Goal: Task Accomplishment & Management: Manage account settings

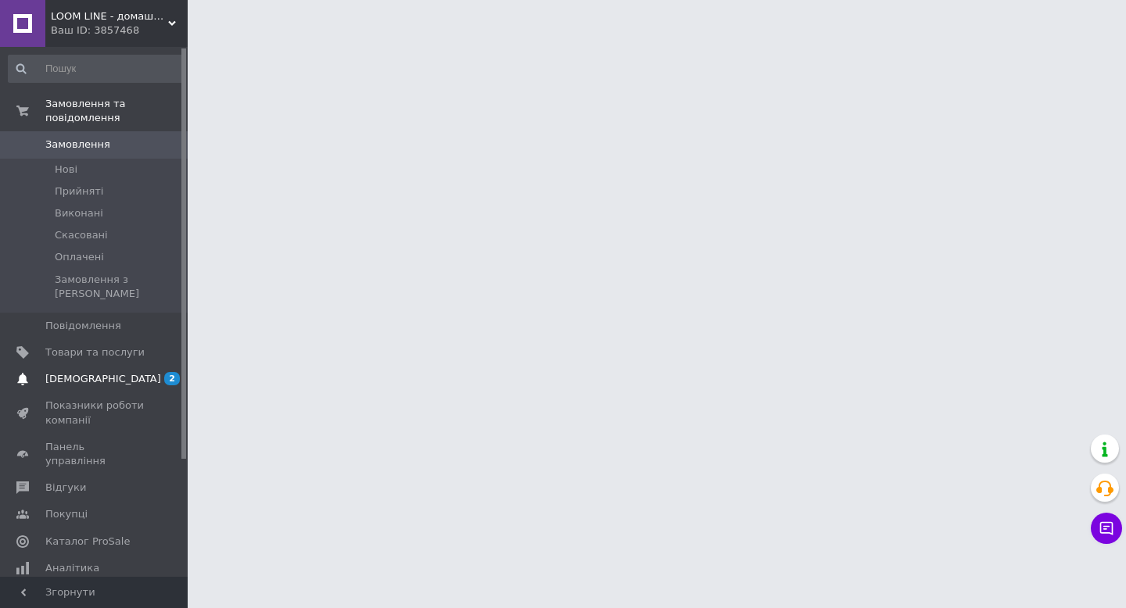
click at [155, 372] on span "2 0" at bounding box center [166, 379] width 43 height 14
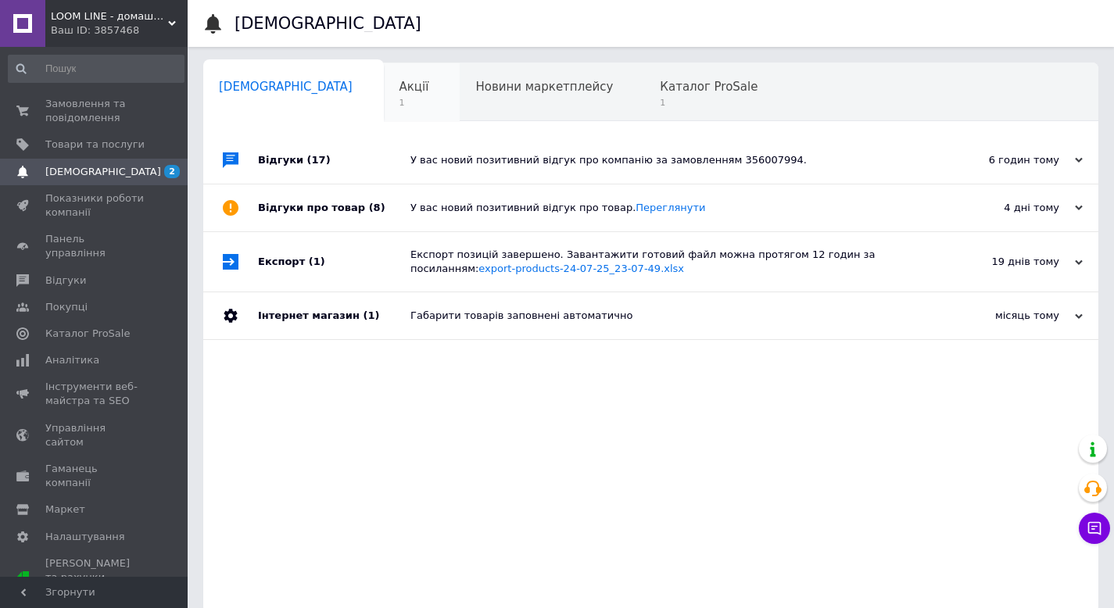
click at [400, 101] on span "1" at bounding box center [415, 103] width 30 height 12
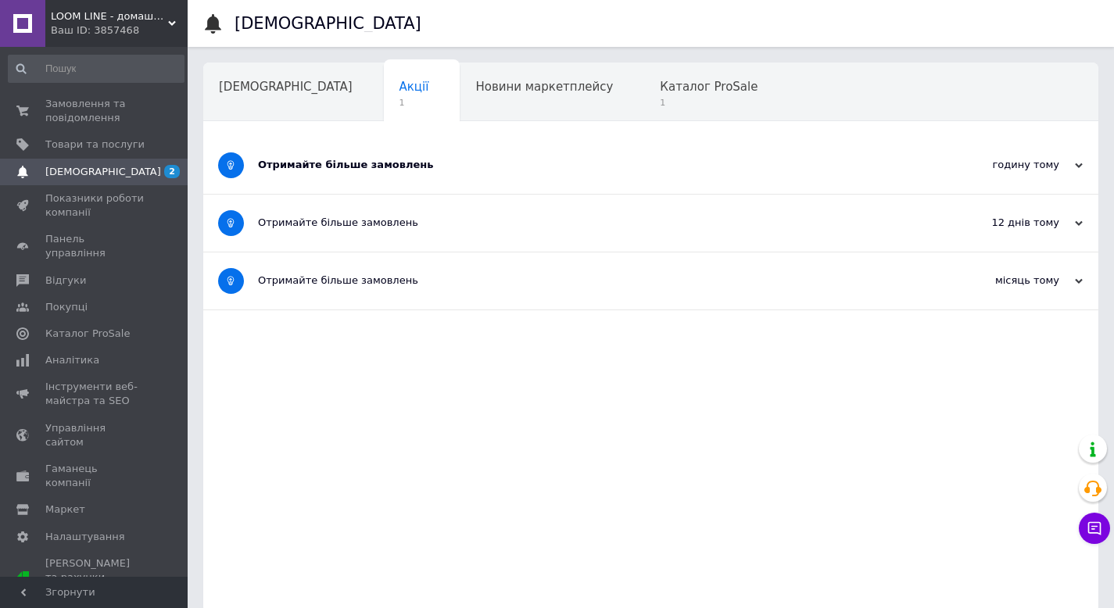
click at [451, 161] on div "Отримайте більше замовлень" at bounding box center [592, 165] width 669 height 14
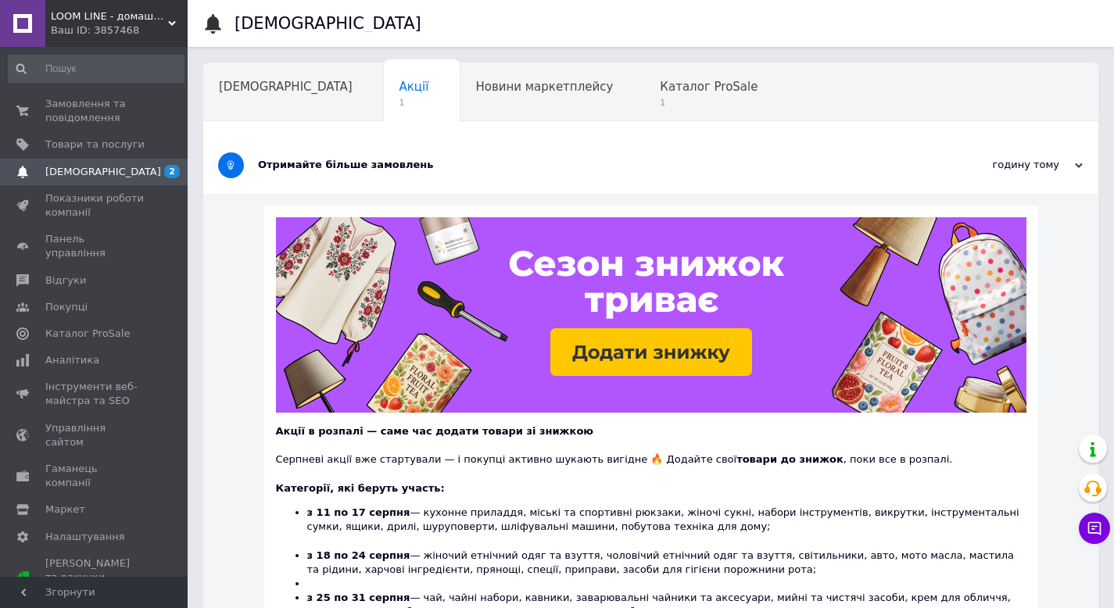
click at [456, 164] on div "Отримайте більше замовлень" at bounding box center [592, 165] width 669 height 14
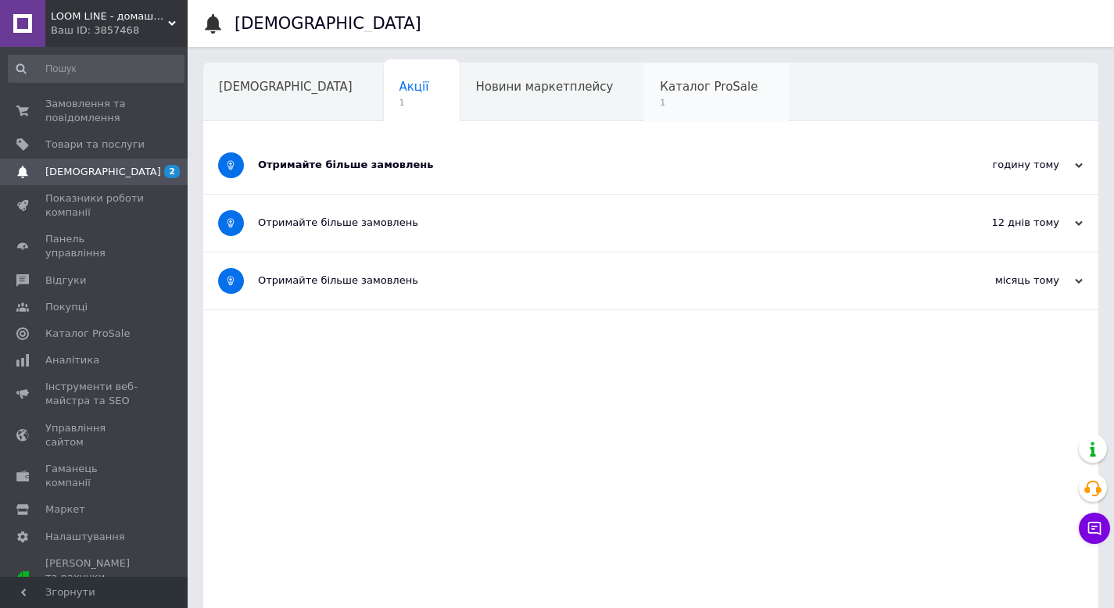
click at [660, 94] on span "Каталог ProSale" at bounding box center [709, 87] width 98 height 14
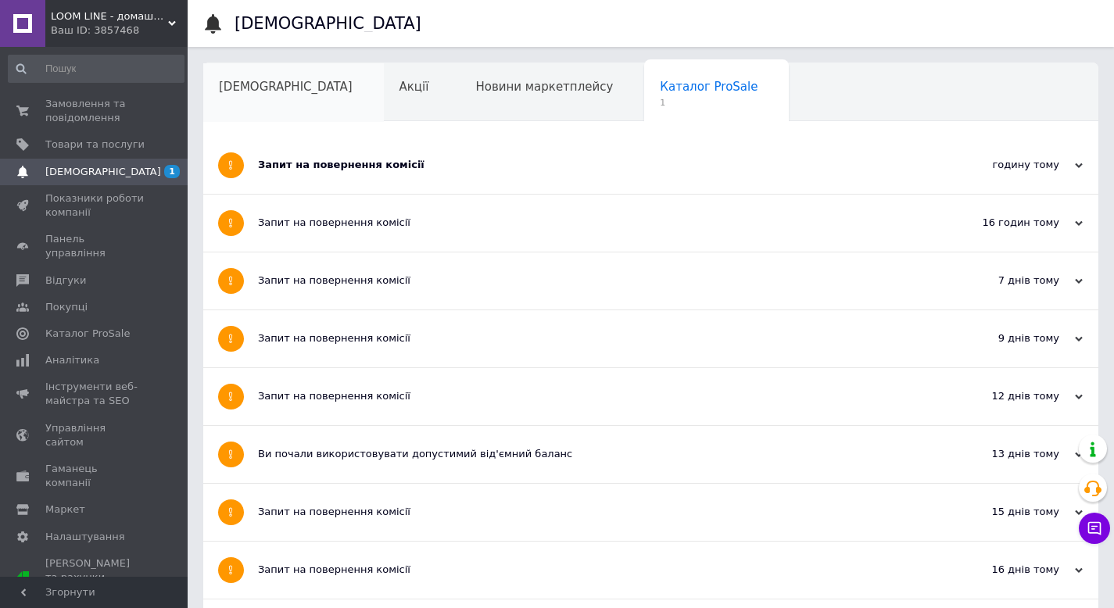
click at [239, 87] on span "[DEMOGRAPHIC_DATA]" at bounding box center [286, 87] width 134 height 14
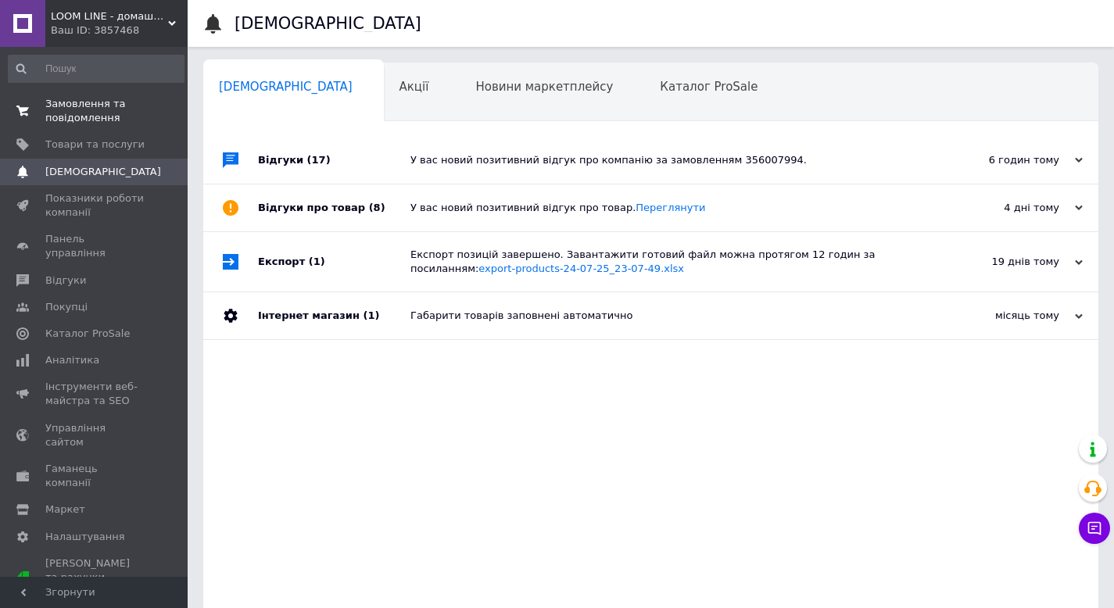
click at [116, 91] on link "Замовлення та повідомлення 0 0" at bounding box center [96, 111] width 192 height 41
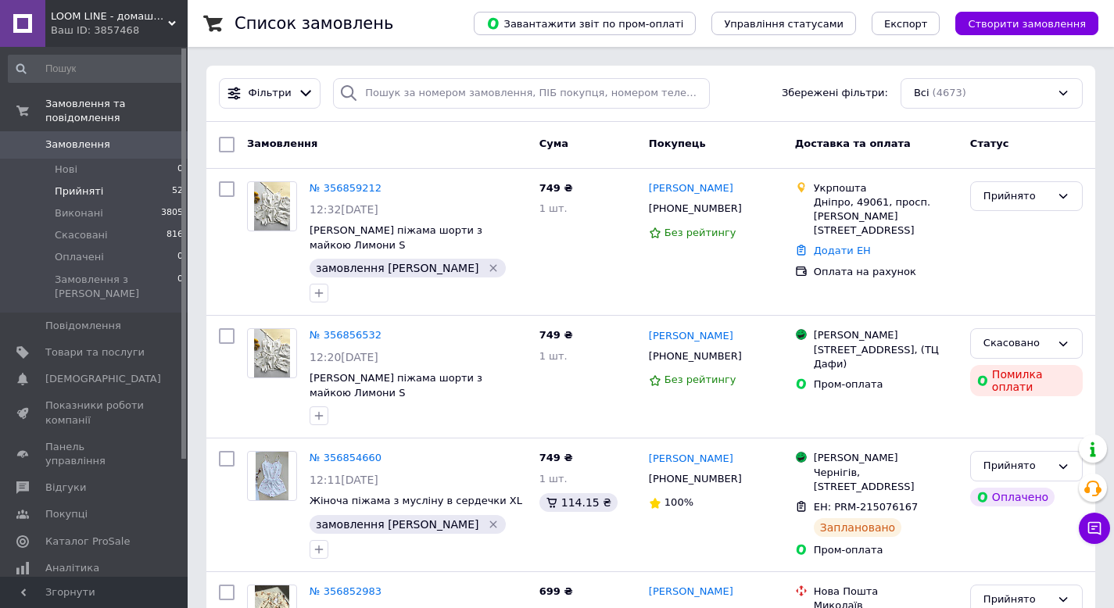
click at [142, 181] on li "Прийняті 52" at bounding box center [96, 192] width 192 height 22
